Goal: Transaction & Acquisition: Purchase product/service

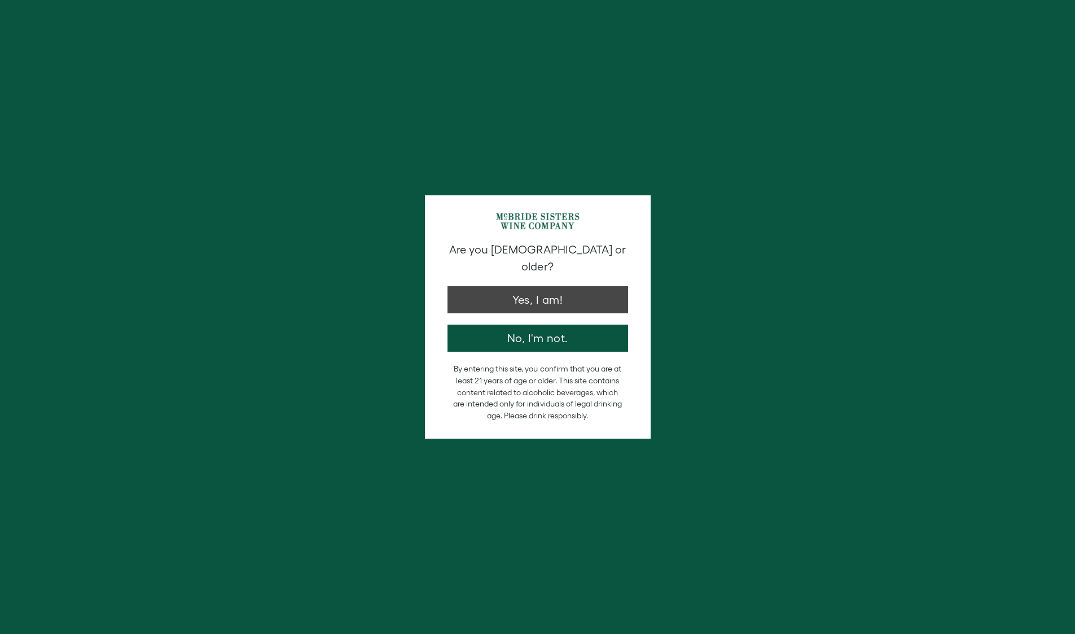
click at [539, 288] on button "Yes, I am!" at bounding box center [537, 299] width 181 height 27
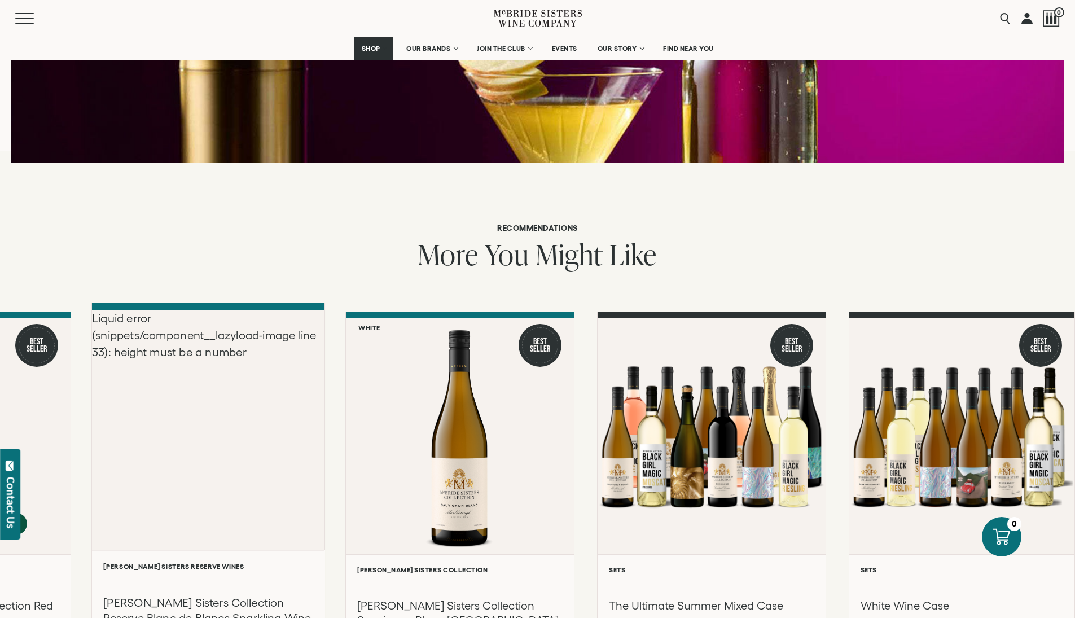
scroll to position [1521, 0]
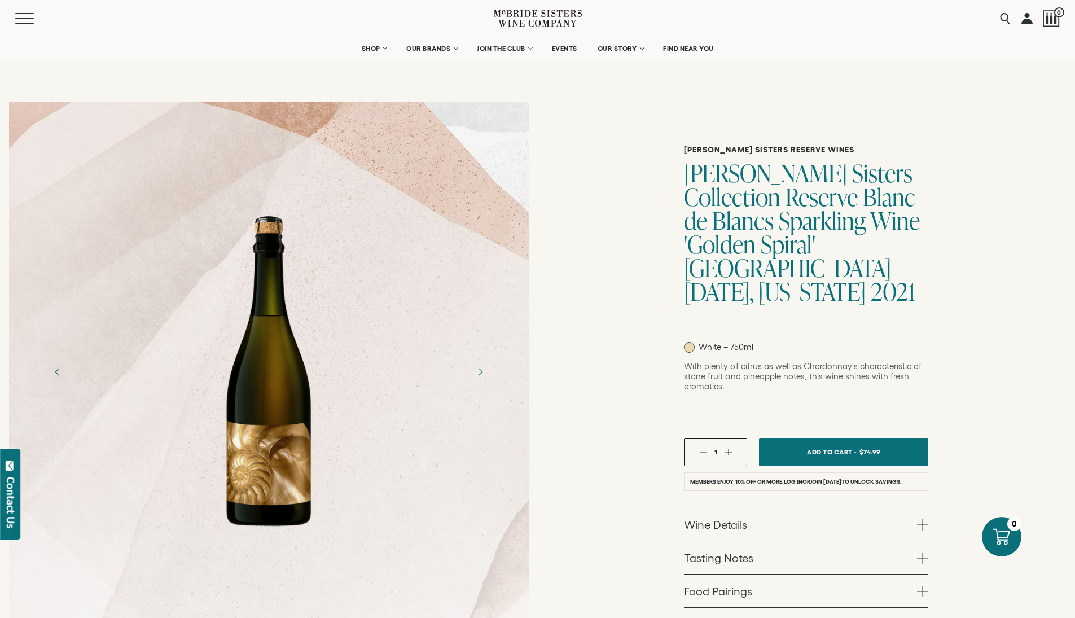
click at [291, 437] on div at bounding box center [268, 372] width 98 height 338
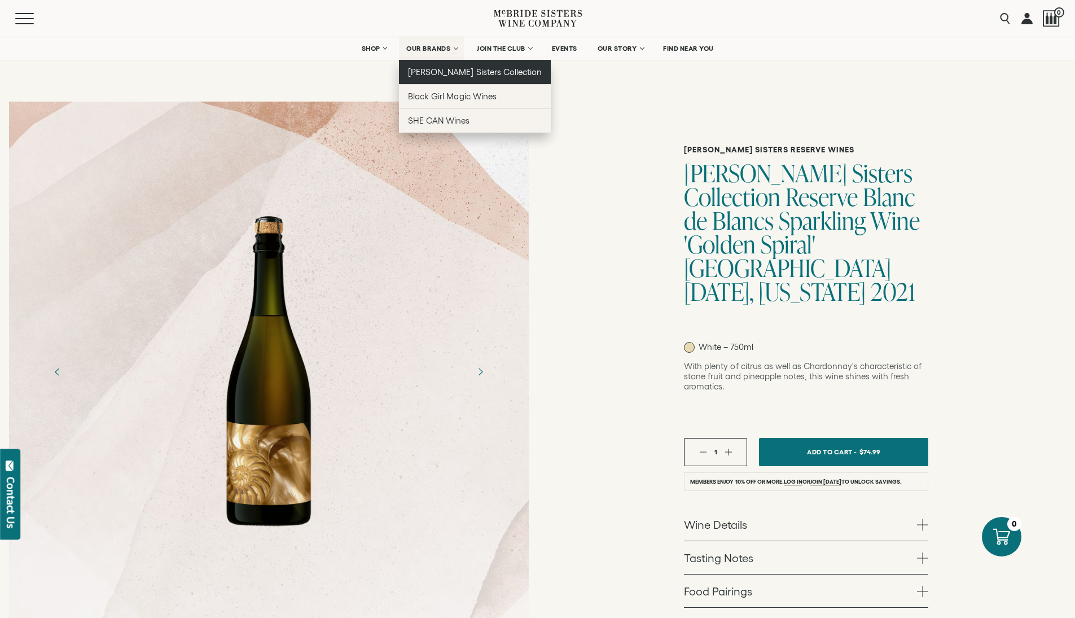
click at [430, 68] on span "[PERSON_NAME] Sisters Collection" at bounding box center [475, 72] width 134 height 10
